Goal: Information Seeking & Learning: Learn about a topic

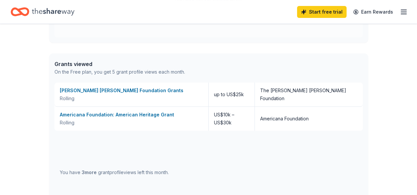
scroll to position [339, 0]
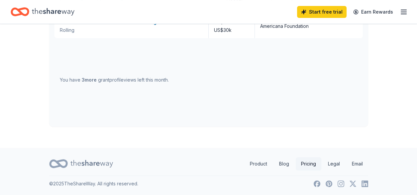
click at [310, 163] on link "Pricing" at bounding box center [309, 163] width 26 height 13
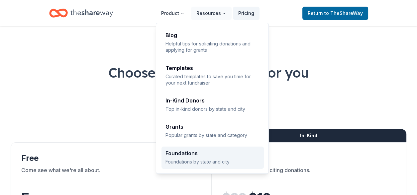
click at [196, 151] on div "Foundations" at bounding box center [212, 153] width 94 height 5
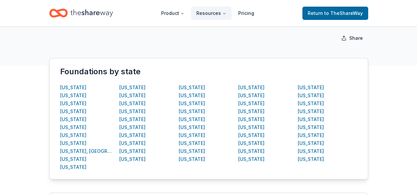
scroll to position [47, 0]
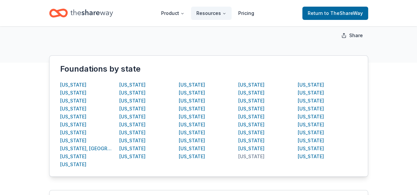
click at [263, 154] on div "South Carolina" at bounding box center [251, 157] width 26 height 8
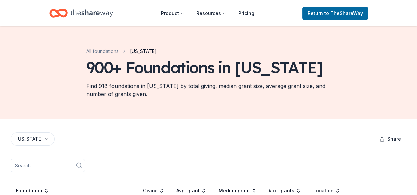
scroll to position [47, 0]
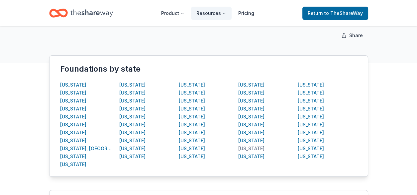
click at [248, 148] on div "Rhode Island" at bounding box center [251, 149] width 26 height 8
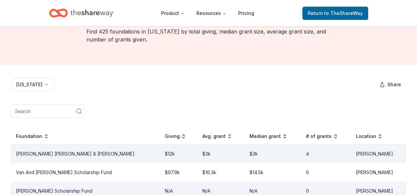
scroll to position [55, 0]
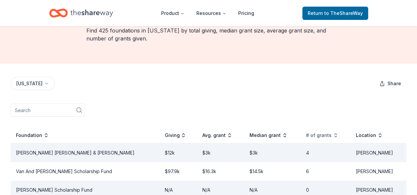
click at [319, 140] on div "# of grants" at bounding box center [322, 136] width 32 height 8
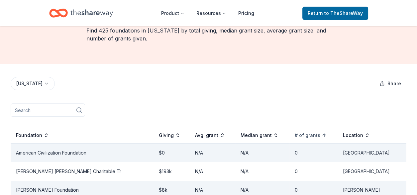
click at [319, 140] on div "# of grants" at bounding box center [311, 136] width 32 height 8
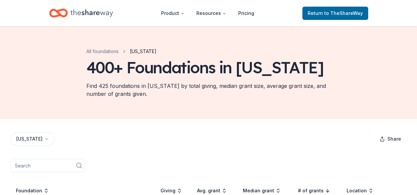
scroll to position [171, 0]
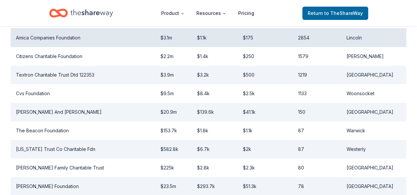
click at [57, 47] on td "Amica Companies Foundation" at bounding box center [83, 37] width 144 height 19
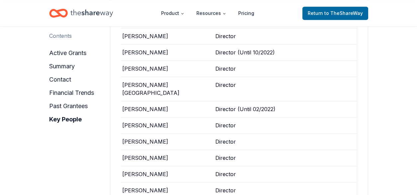
scroll to position [1324, 0]
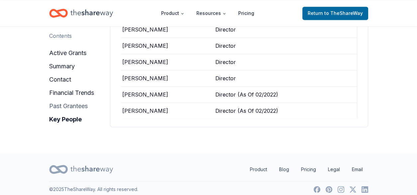
click at [80, 101] on button "past grantees" at bounding box center [68, 106] width 39 height 11
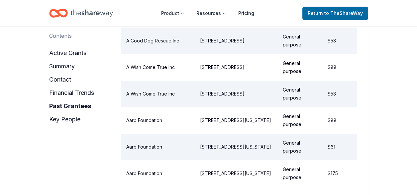
scroll to position [1032, 0]
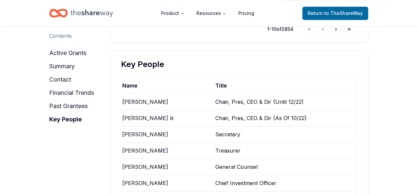
scroll to position [171, 0]
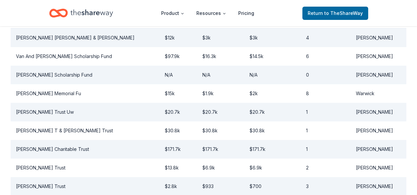
scroll to position [47, 0]
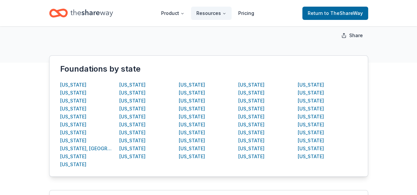
scroll to position [171, 0]
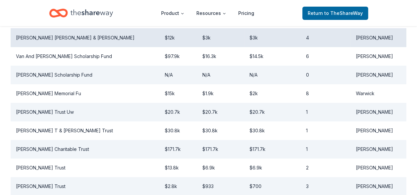
click at [87, 47] on td "Stephen P Bell Timothy A Bell & Tricia Flynn" at bounding box center [85, 37] width 148 height 19
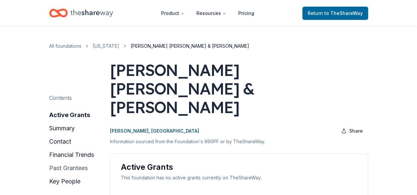
click at [77, 167] on button "past grantees" at bounding box center [68, 168] width 39 height 11
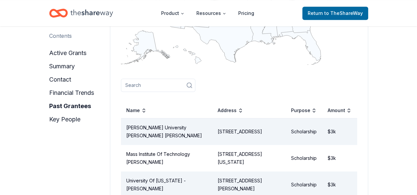
scroll to position [880, 0]
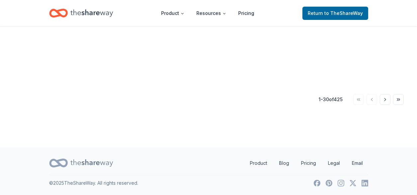
scroll to position [171, 0]
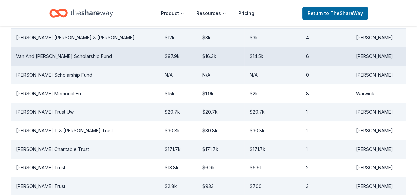
click at [57, 66] on td "Van And Joanna Christy Scholarship Fund" at bounding box center [85, 56] width 148 height 19
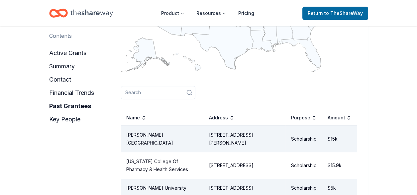
scroll to position [854, 0]
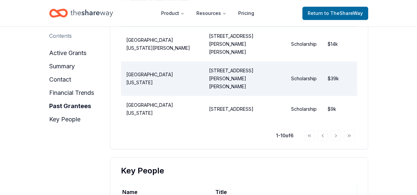
scroll to position [171, 0]
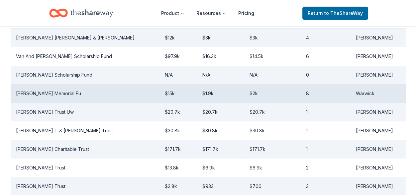
click at [57, 103] on td "William C Bowling Sr Memorial Fu" at bounding box center [85, 93] width 148 height 19
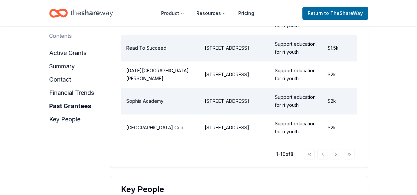
scroll to position [1011, 0]
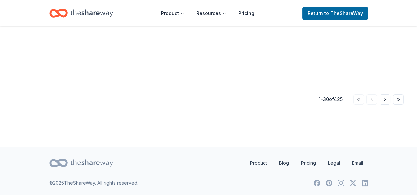
scroll to position [171, 0]
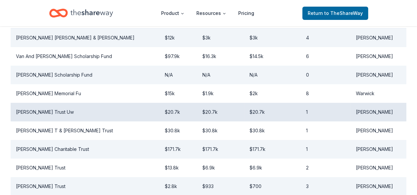
click at [48, 122] on td "George L Varnum Trust Uw" at bounding box center [85, 112] width 148 height 19
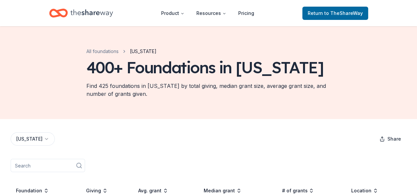
scroll to position [171, 0]
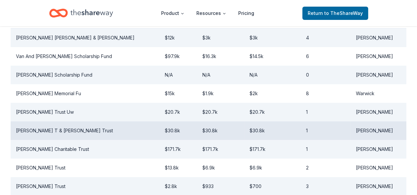
click at [50, 140] on td "Russell T & Olive V Bartlett Trust" at bounding box center [85, 131] width 148 height 19
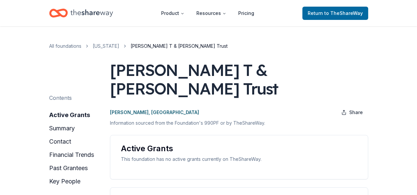
click at [50, 148] on div "Contents active grants summary contact financial trends past grantees key people" at bounding box center [71, 140] width 45 height 93
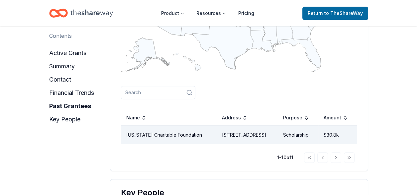
scroll to position [793, 0]
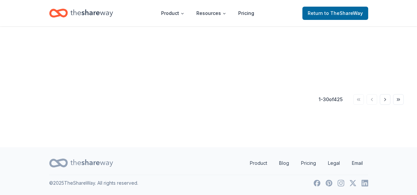
scroll to position [171, 0]
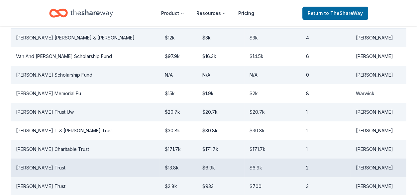
click at [44, 177] on td "Sam W Lake Trust" at bounding box center [85, 168] width 148 height 19
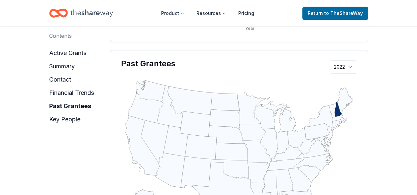
scroll to position [683, 0]
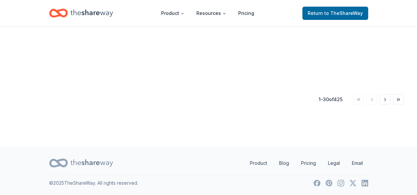
scroll to position [171, 0]
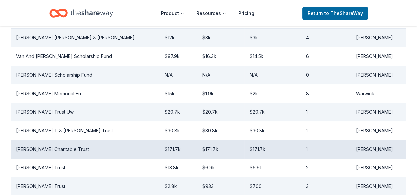
click at [66, 159] on td "William H Gile Charitable Trust" at bounding box center [85, 149] width 148 height 19
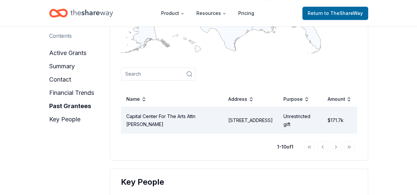
scroll to position [793, 0]
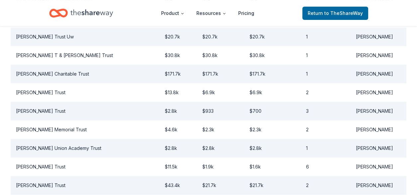
scroll to position [259, 0]
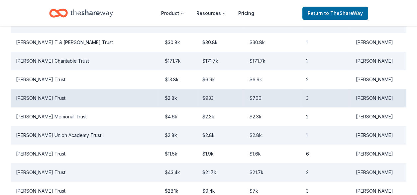
click at [48, 108] on td "Edward Thornton Trust" at bounding box center [85, 98] width 148 height 19
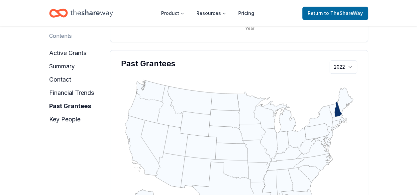
scroll to position [683, 0]
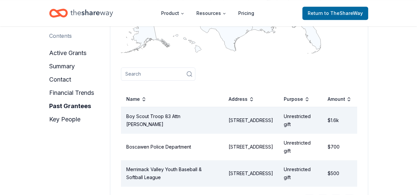
scroll to position [259, 0]
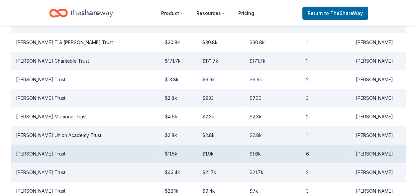
click at [36, 163] on td "Frank E Green Trust" at bounding box center [85, 154] width 148 height 19
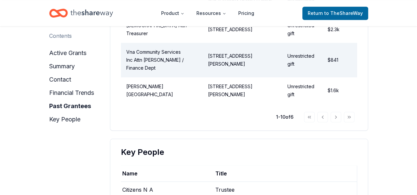
scroll to position [683, 0]
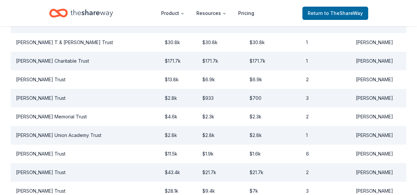
scroll to position [88, 0]
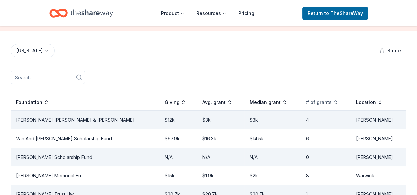
click at [318, 107] on div "# of grants" at bounding box center [322, 103] width 32 height 8
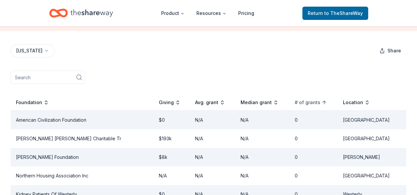
click at [318, 107] on div "# of grants" at bounding box center [311, 103] width 32 height 8
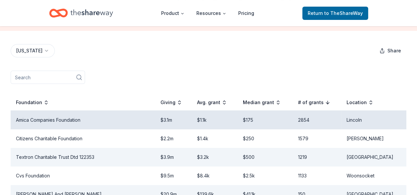
click at [40, 130] on td "Amica Companies Foundation" at bounding box center [83, 120] width 144 height 19
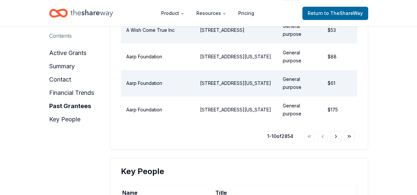
scroll to position [919, 0]
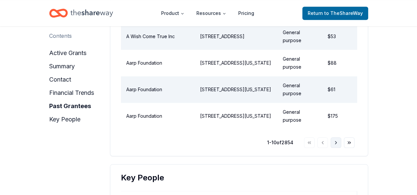
click at [335, 138] on button "Go to next page" at bounding box center [336, 143] width 11 height 11
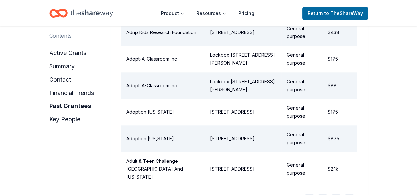
scroll to position [866, 0]
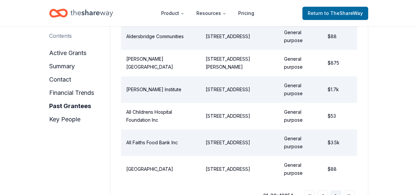
click at [334, 191] on button "Go to next page" at bounding box center [336, 196] width 11 height 11
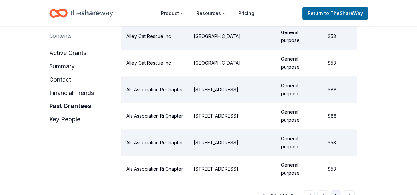
click at [334, 191] on button "Go to next page" at bounding box center [336, 196] width 11 height 11
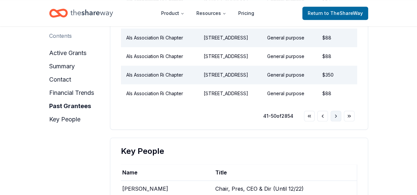
click at [334, 122] on button "Go to next page" at bounding box center [336, 116] width 11 height 11
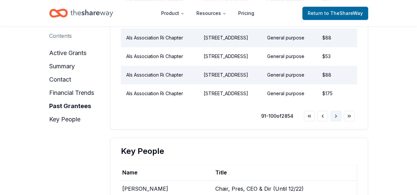
click at [334, 122] on button "Go to next page" at bounding box center [336, 116] width 11 height 11
click at [349, 122] on button "Go to last page" at bounding box center [349, 116] width 11 height 11
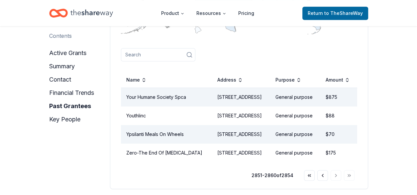
scroll to position [524, 0]
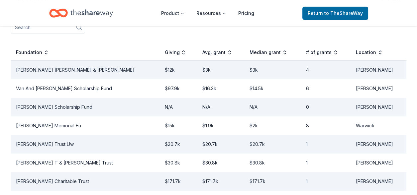
scroll to position [142, 0]
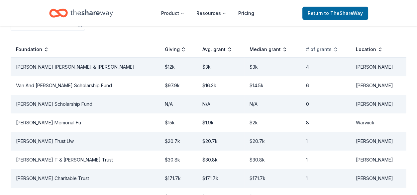
click at [315, 53] on div "# of grants" at bounding box center [322, 50] width 32 height 8
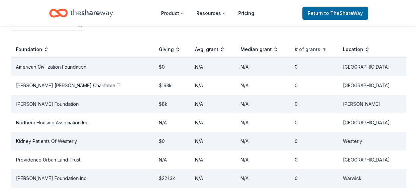
click at [315, 53] on div "# of grants" at bounding box center [311, 50] width 32 height 8
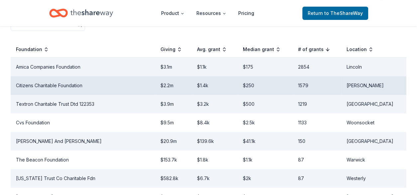
click at [45, 95] on td "Citizens Charitable Foundation" at bounding box center [83, 85] width 144 height 19
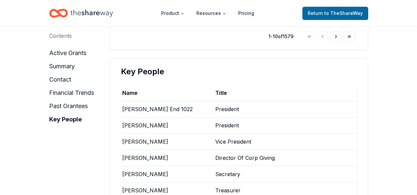
scroll to position [854, 0]
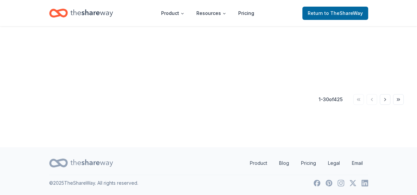
scroll to position [142, 0]
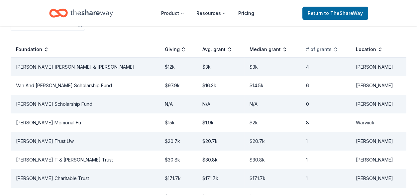
click at [318, 53] on div "# of grants" at bounding box center [322, 50] width 32 height 8
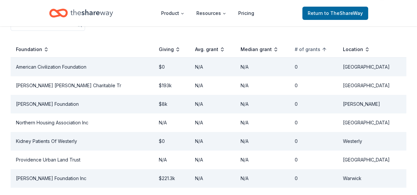
click at [310, 53] on div "# of grants" at bounding box center [311, 50] width 32 height 8
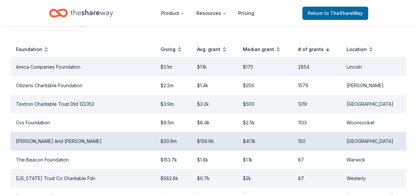
click at [72, 151] on td "Ralph R Papitto And Barbara A Papitto" at bounding box center [83, 141] width 144 height 19
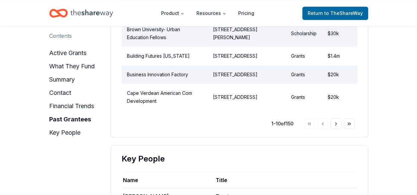
scroll to position [1080, 0]
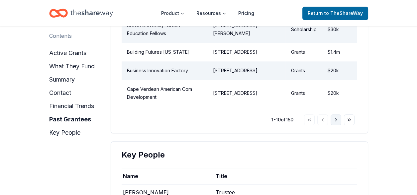
click at [335, 125] on button "Go to next page" at bounding box center [336, 120] width 11 height 11
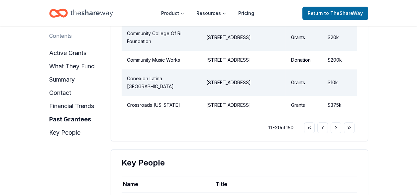
scroll to position [1093, 0]
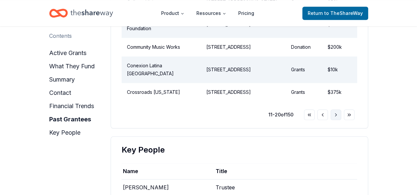
click at [337, 120] on button "Go to next page" at bounding box center [336, 115] width 11 height 11
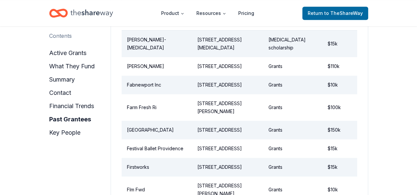
scroll to position [934, 0]
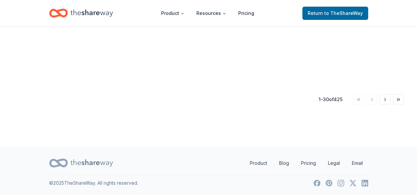
scroll to position [142, 0]
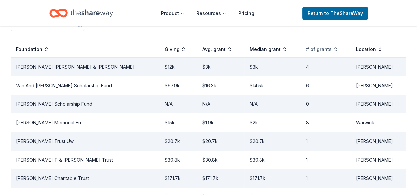
click at [318, 53] on div "# of grants" at bounding box center [322, 50] width 32 height 8
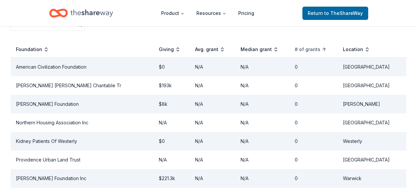
click at [318, 53] on div "# of grants" at bounding box center [311, 50] width 32 height 8
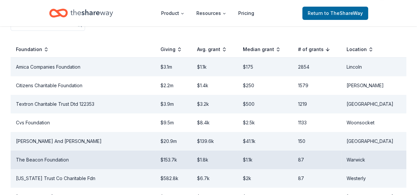
click at [46, 169] on td "The Beacon Foundation" at bounding box center [83, 160] width 144 height 19
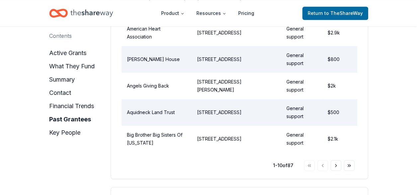
scroll to position [1067, 0]
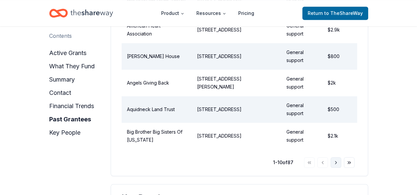
click at [336, 168] on button "Go to next page" at bounding box center [336, 162] width 11 height 11
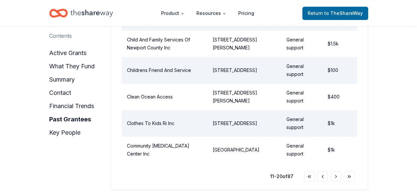
scroll to position [1055, 0]
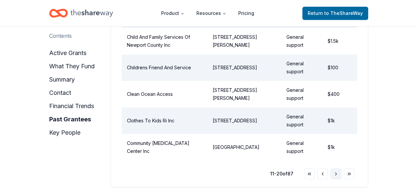
click at [336, 178] on button "Go to next page" at bounding box center [336, 174] width 11 height 11
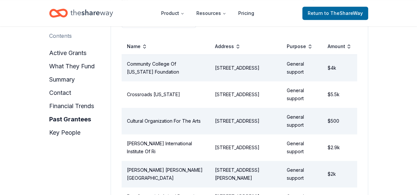
scroll to position [1067, 0]
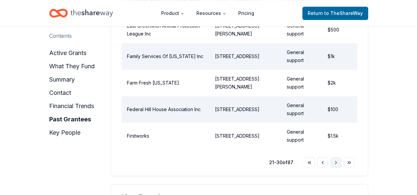
click at [334, 166] on button "Go to next page" at bounding box center [336, 162] width 11 height 11
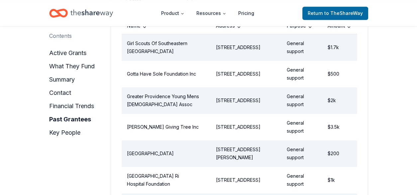
scroll to position [1087, 0]
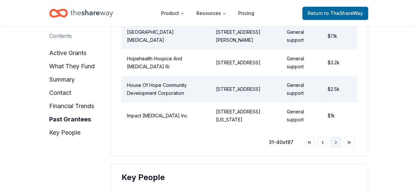
click at [336, 146] on button "Go to next page" at bounding box center [336, 142] width 11 height 11
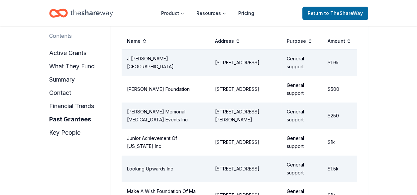
scroll to position [1072, 0]
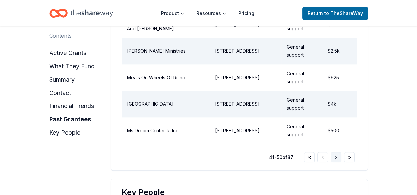
click at [336, 161] on button "Go to next page" at bounding box center [336, 157] width 11 height 11
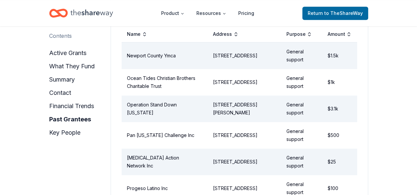
scroll to position [1079, 0]
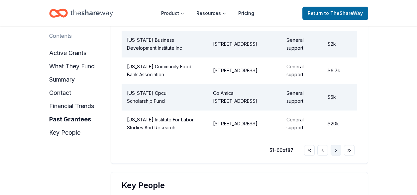
click at [336, 156] on button "Go to next page" at bounding box center [336, 150] width 11 height 11
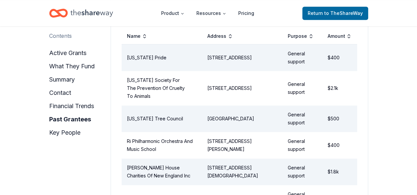
scroll to position [1077, 0]
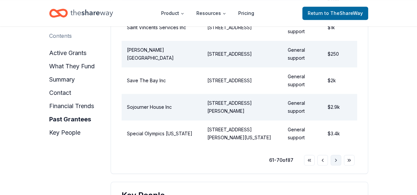
click at [336, 164] on button "Go to next page" at bounding box center [336, 160] width 11 height 11
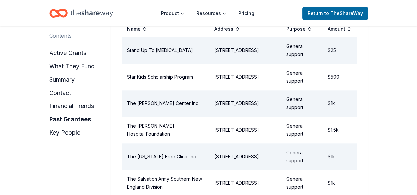
scroll to position [1084, 0]
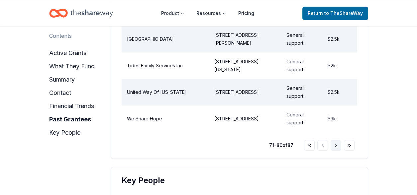
click at [335, 148] on button "Go to next page" at bounding box center [336, 145] width 11 height 11
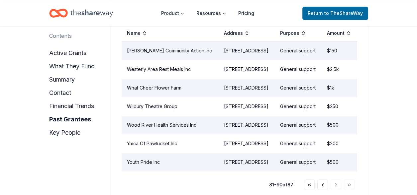
scroll to position [902, 0]
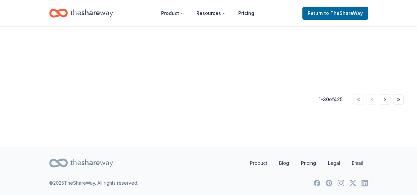
scroll to position [142, 0]
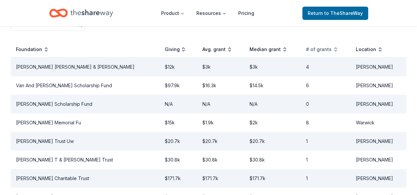
click at [326, 53] on div "# of grants" at bounding box center [322, 50] width 32 height 8
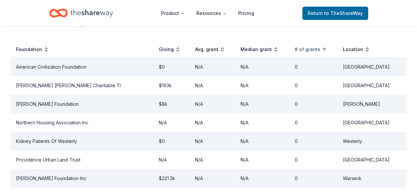
click at [326, 53] on div "# of grants" at bounding box center [311, 50] width 32 height 8
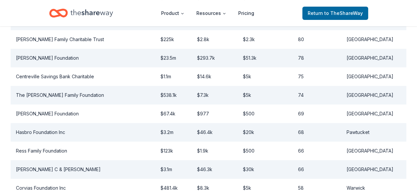
scroll to position [286, 0]
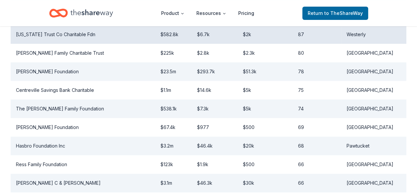
click at [65, 44] on td "Washington Trust Co Charitable Fdn" at bounding box center [83, 34] width 144 height 19
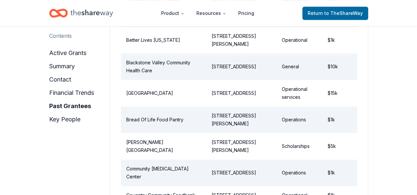
scroll to position [1025, 0]
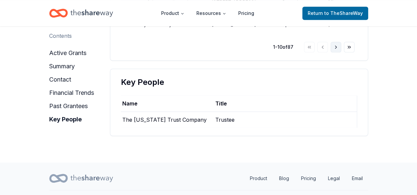
click at [335, 52] on button "Go to next page" at bounding box center [336, 47] width 11 height 11
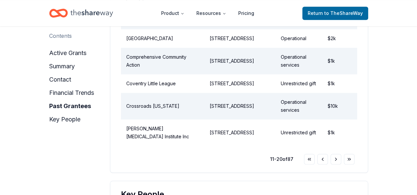
scroll to position [900, 0]
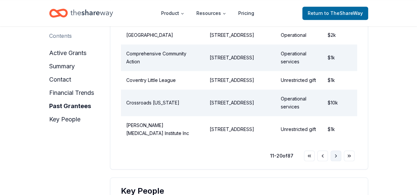
click at [336, 161] on button "Go to next page" at bounding box center [336, 156] width 11 height 11
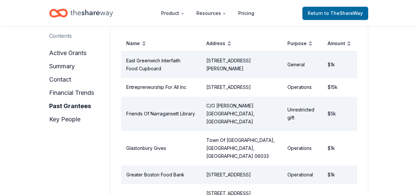
scroll to position [920, 0]
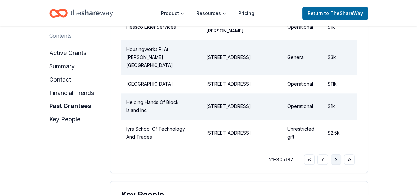
click at [334, 156] on button "Go to next page" at bounding box center [336, 159] width 11 height 11
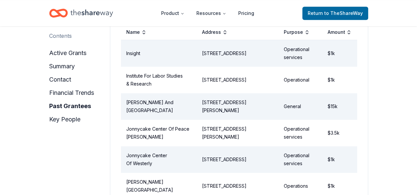
scroll to position [932, 0]
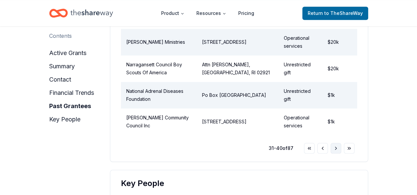
click at [335, 143] on button "Go to next page" at bounding box center [336, 148] width 11 height 11
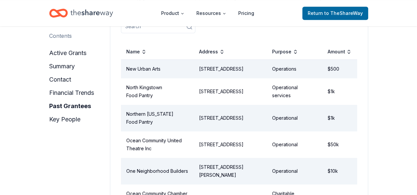
scroll to position [913, 0]
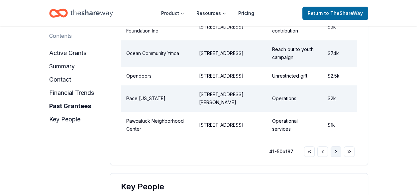
click at [336, 157] on button "Go to next page" at bounding box center [336, 151] width 11 height 11
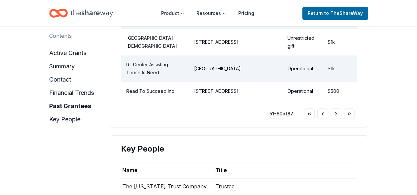
scroll to position [948, 0]
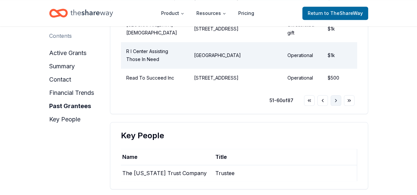
click at [336, 106] on button "Go to next page" at bounding box center [336, 100] width 11 height 11
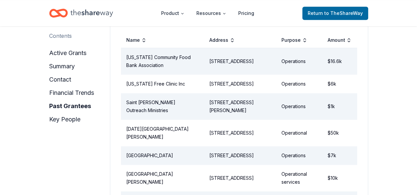
scroll to position [924, 0]
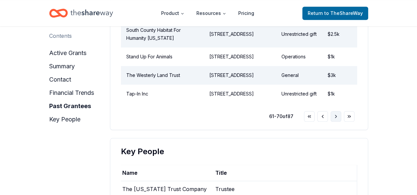
click at [336, 122] on button "Go to next page" at bounding box center [336, 116] width 11 height 11
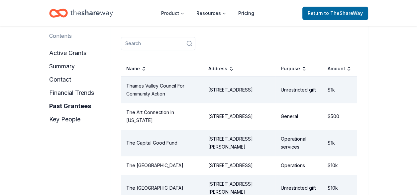
scroll to position [711, 0]
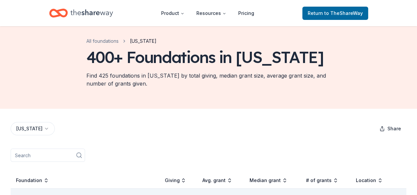
scroll to position [181, 0]
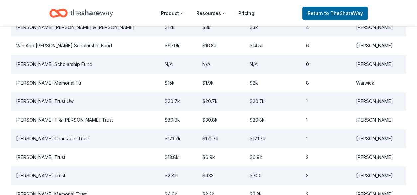
click at [323, 14] on div "# of grants" at bounding box center [322, 10] width 32 height 8
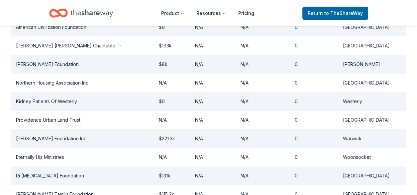
click at [323, 14] on div "# of grants" at bounding box center [311, 10] width 32 height 8
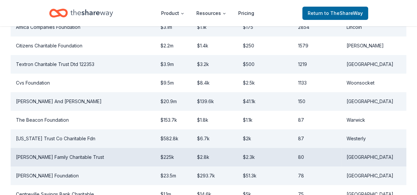
click at [67, 167] on td "Fuller Family Charitable Trust" at bounding box center [83, 157] width 144 height 19
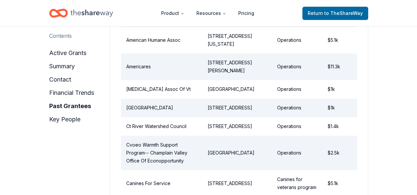
scroll to position [1025, 0]
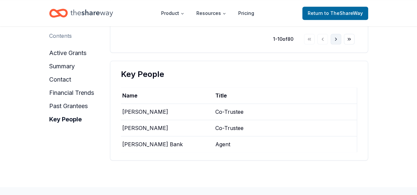
click at [335, 43] on button "Go to next page" at bounding box center [336, 39] width 11 height 11
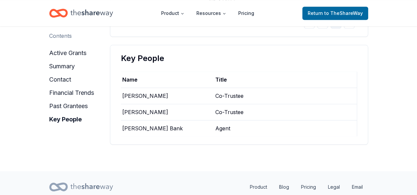
click at [335, 29] on button "Go to next page" at bounding box center [336, 23] width 11 height 11
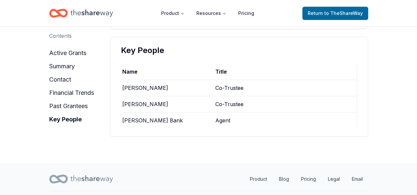
click at [335, 21] on button "Go to next page" at bounding box center [336, 15] width 11 height 11
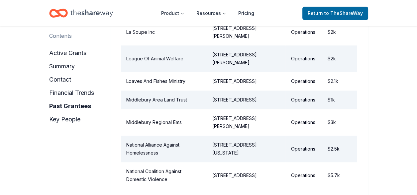
scroll to position [683, 0]
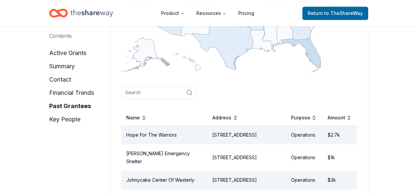
scroll to position [181, 0]
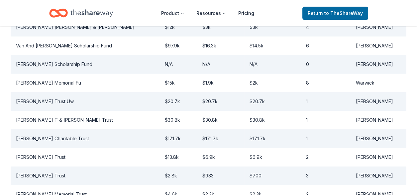
click at [319, 14] on div "# of grants" at bounding box center [322, 10] width 32 height 8
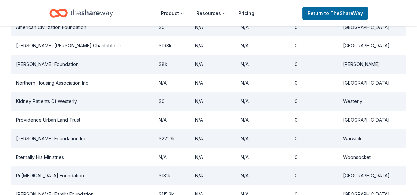
click at [319, 14] on div "# of grants" at bounding box center [311, 10] width 32 height 8
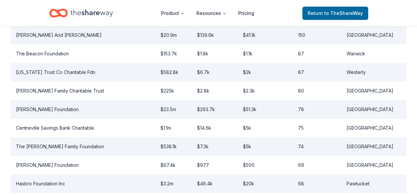
scroll to position [261, 0]
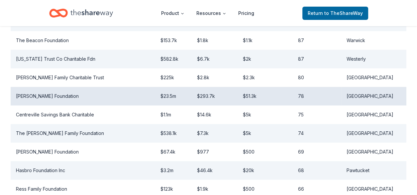
click at [62, 106] on td "Warren Alpert Foundation" at bounding box center [83, 96] width 144 height 19
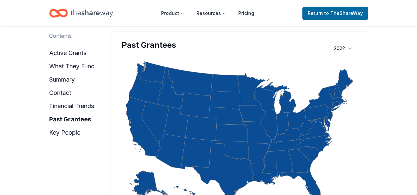
scroll to position [854, 0]
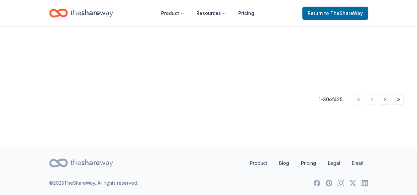
scroll to position [261, 0]
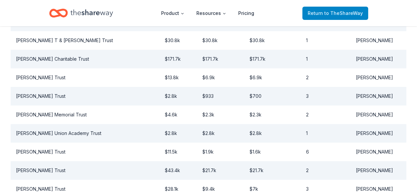
click at [327, 12] on span "to TheShareWay" at bounding box center [343, 13] width 39 height 6
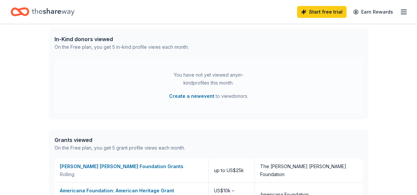
scroll to position [339, 0]
